Goal: Transaction & Acquisition: Purchase product/service

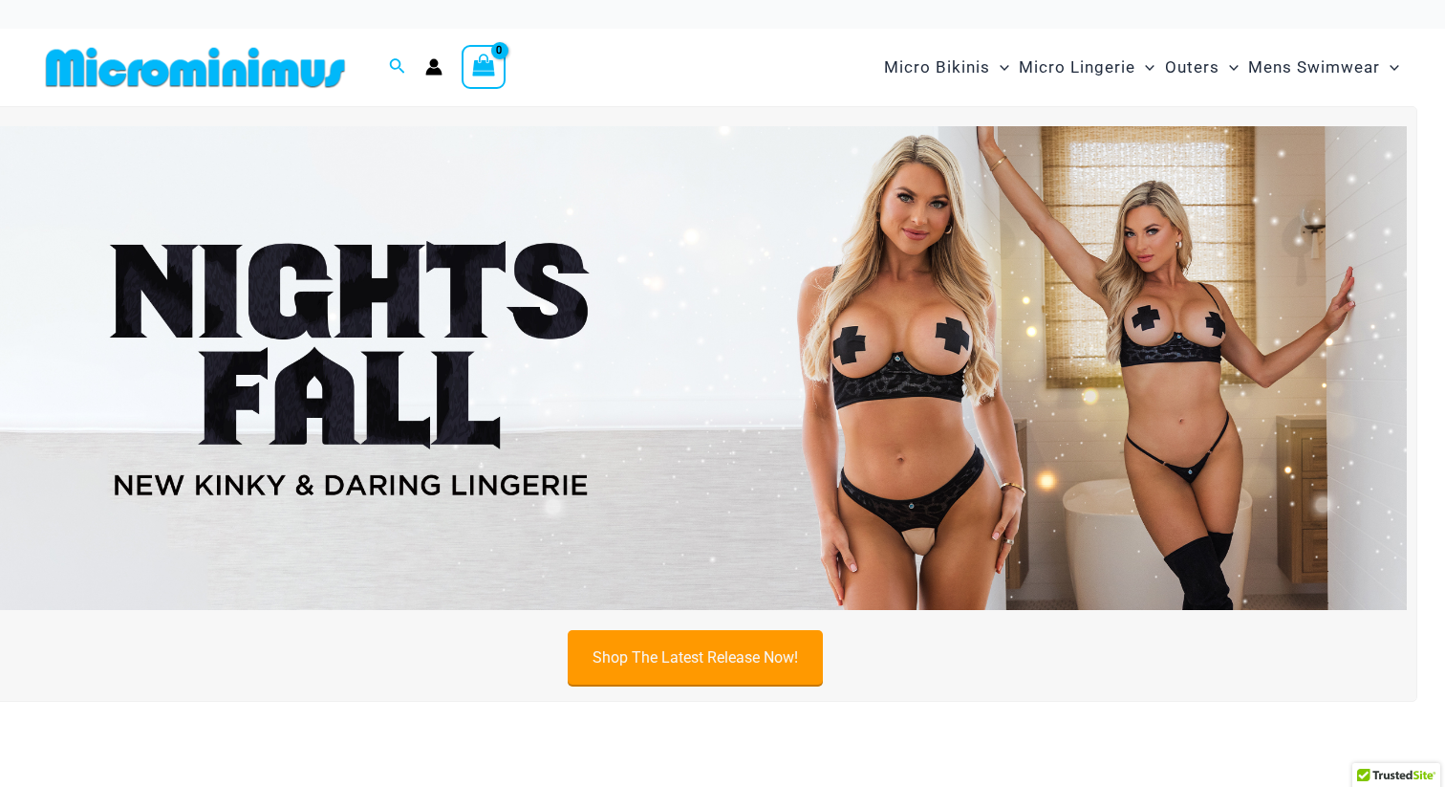
click at [288, 156] on link "Shop The Latest Release Now!" at bounding box center [695, 657] width 255 height 54
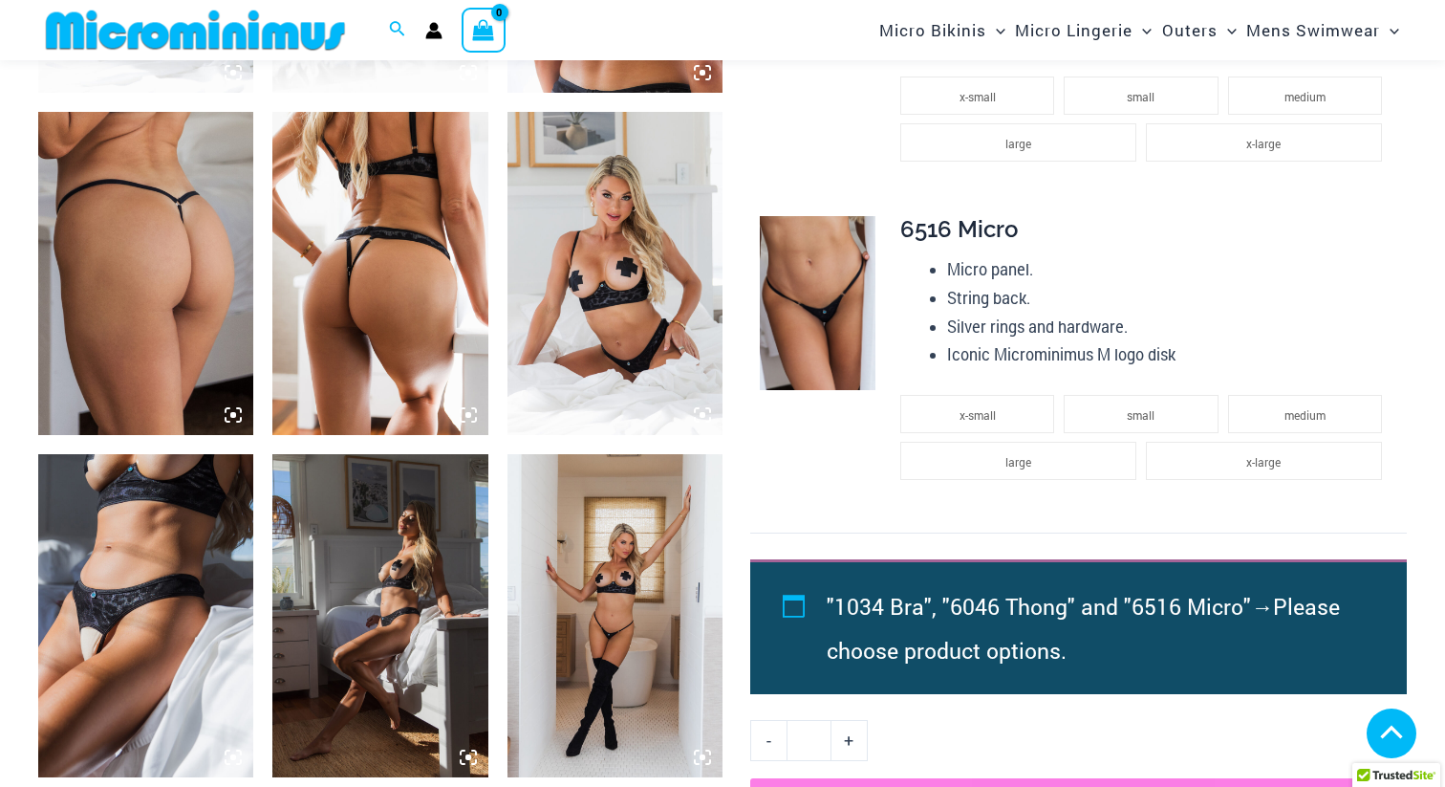
scroll to position [1452, 0]
